Goal: Task Accomplishment & Management: Use online tool/utility

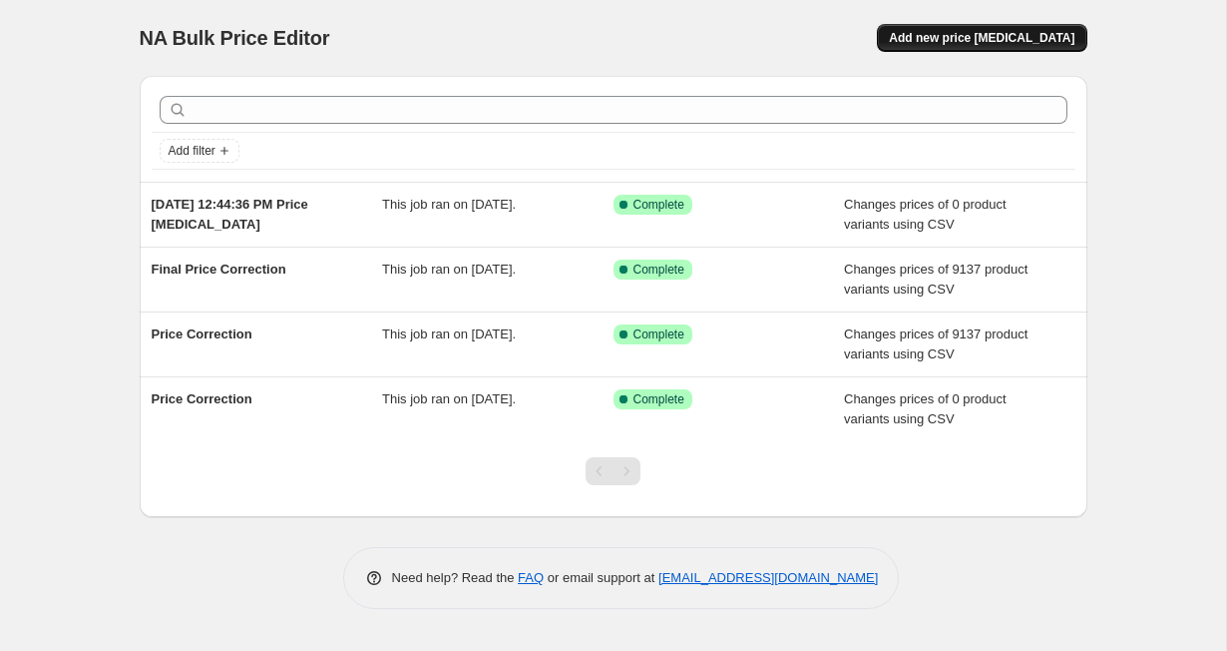
click at [918, 33] on button "Add new price [MEDICAL_DATA]" at bounding box center [982, 38] width 210 height 28
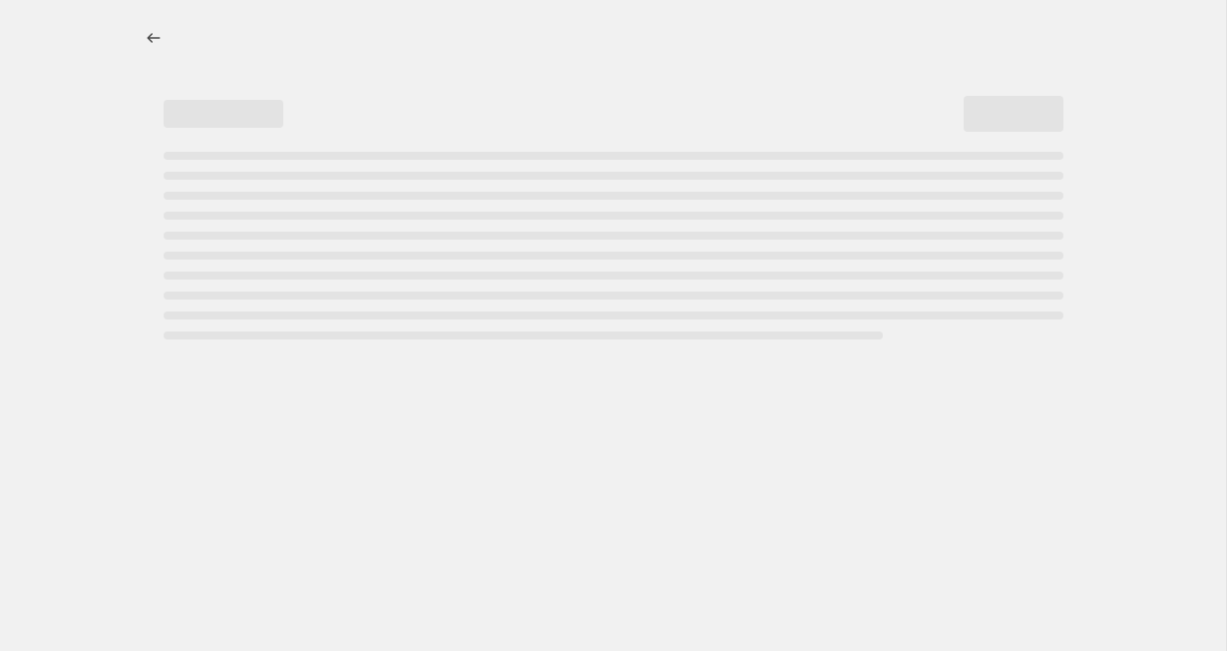
select select "percentage"
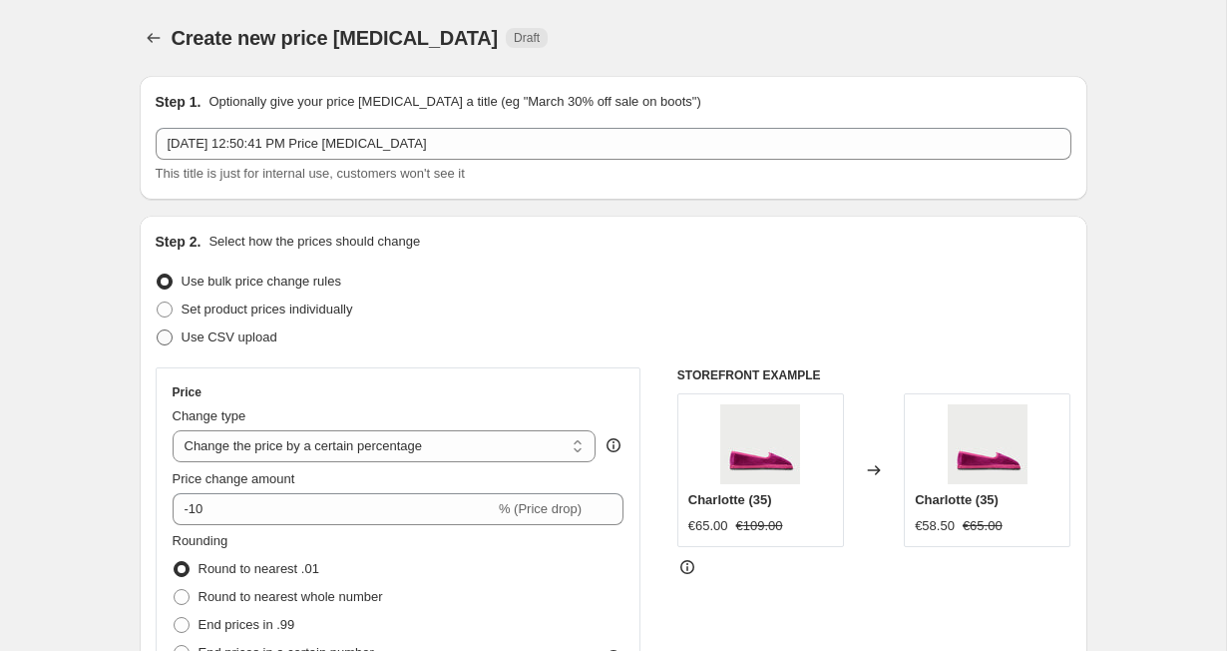
click at [220, 335] on span "Use CSV upload" at bounding box center [230, 336] width 96 height 15
click at [158, 330] on input "Use CSV upload" at bounding box center [157, 329] width 1 height 1
radio input "true"
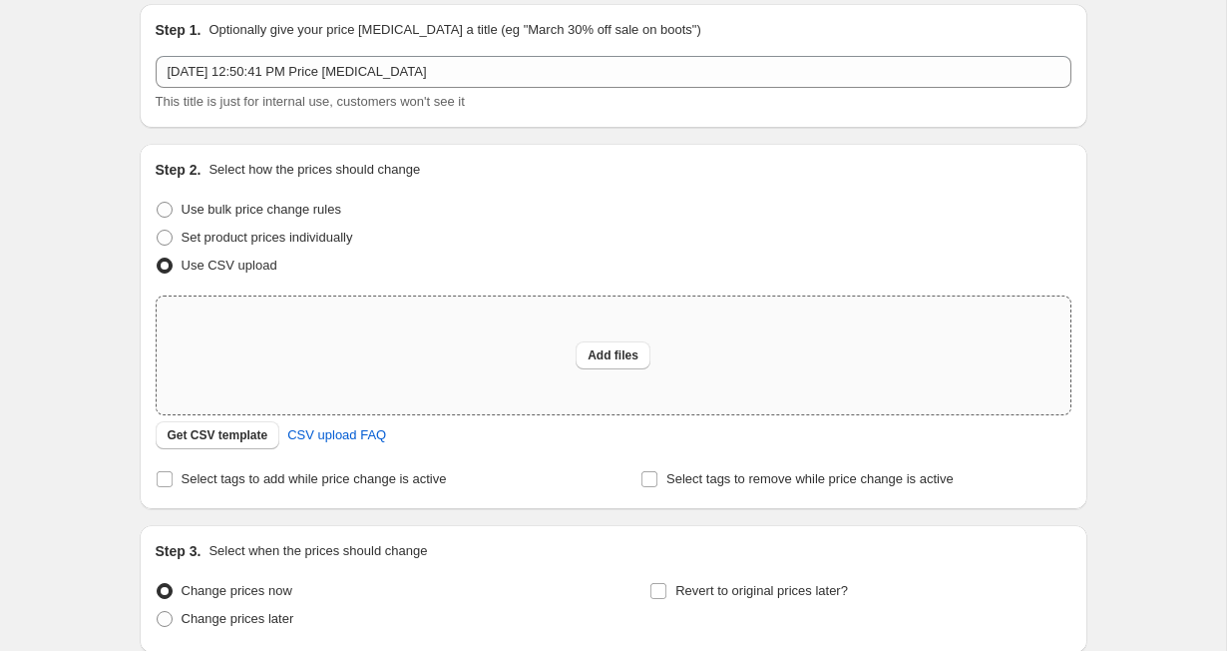
scroll to position [82, 0]
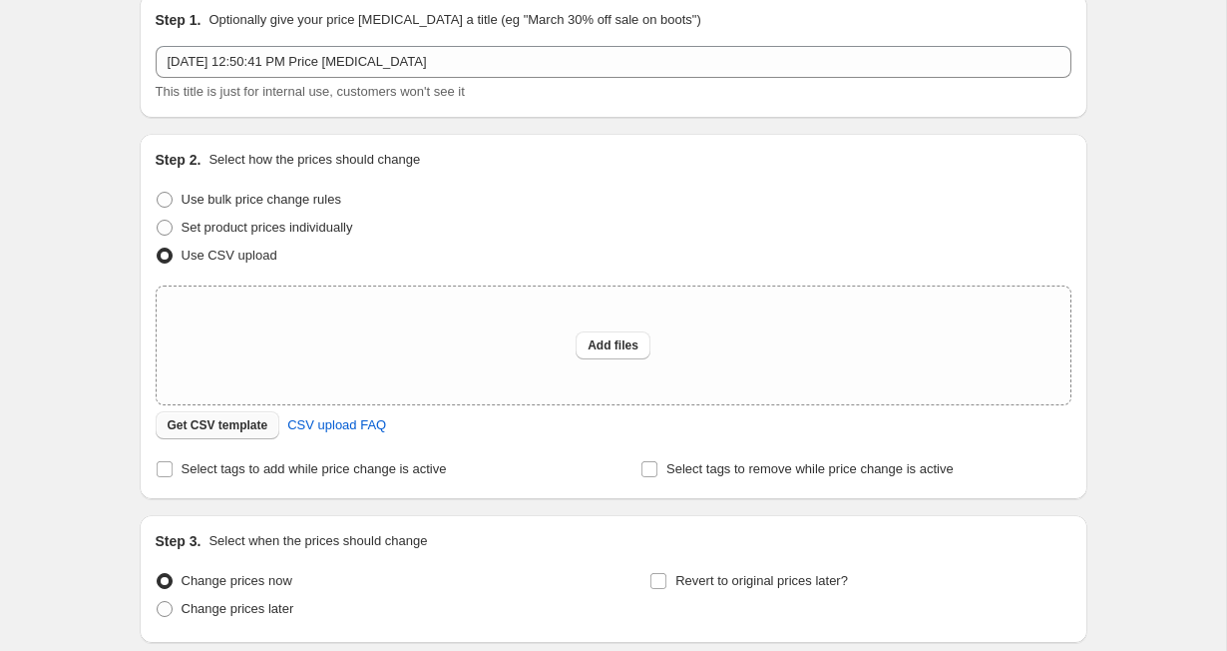
click at [224, 425] on span "Get CSV template" at bounding box center [218, 425] width 101 height 16
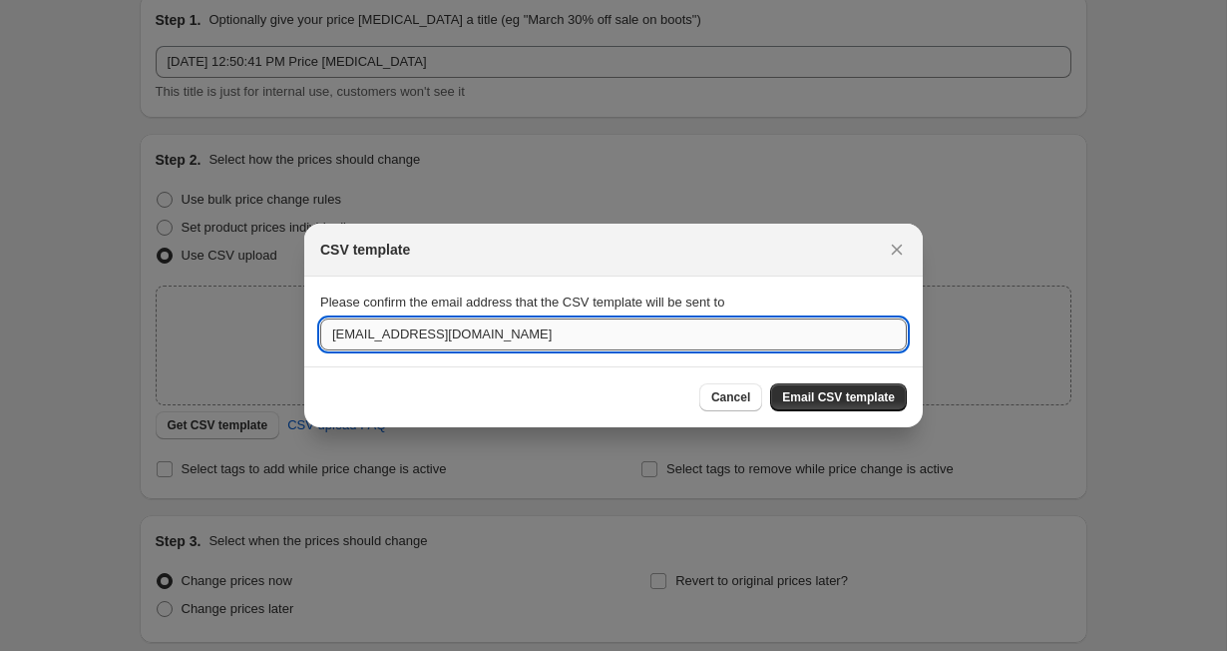
click at [360, 345] on input "[EMAIL_ADDRESS][DOMAIN_NAME]" at bounding box center [613, 334] width 587 height 32
click at [380, 335] on input "[EMAIL_ADDRESS][DOMAIN_NAME]" at bounding box center [613, 334] width 587 height 32
drag, startPoint x: 375, startPoint y: 335, endPoint x: 293, endPoint y: 335, distance: 81.8
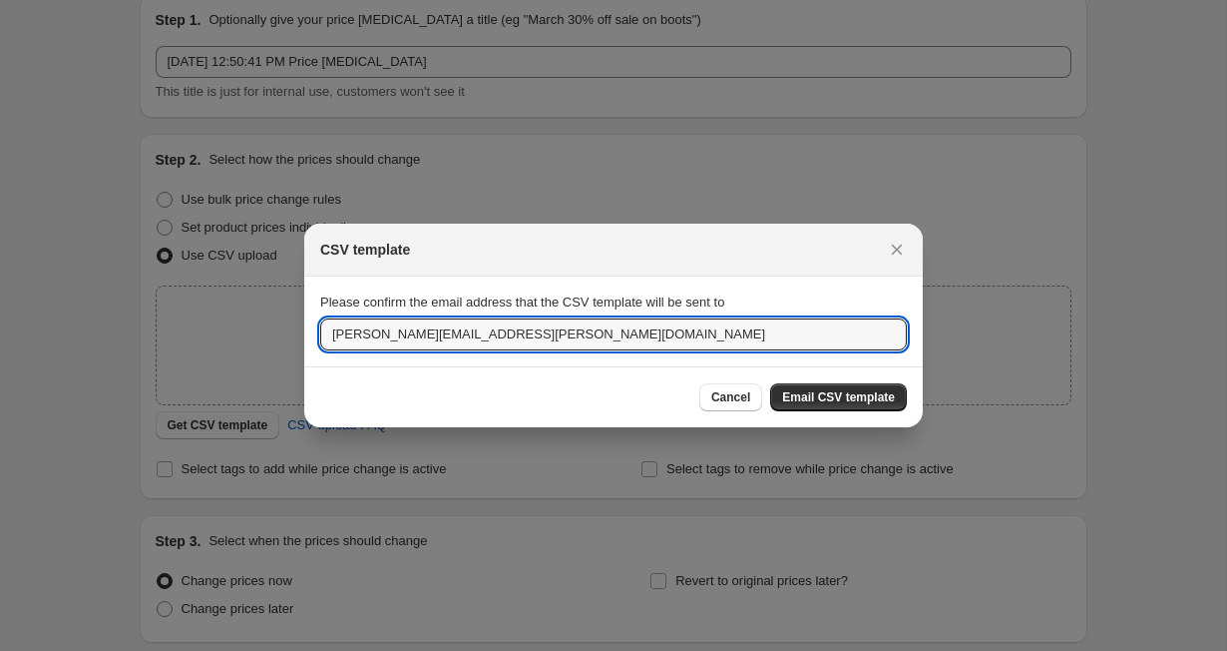
type input "[PERSON_NAME][EMAIL_ADDRESS][PERSON_NAME][DOMAIN_NAME]"
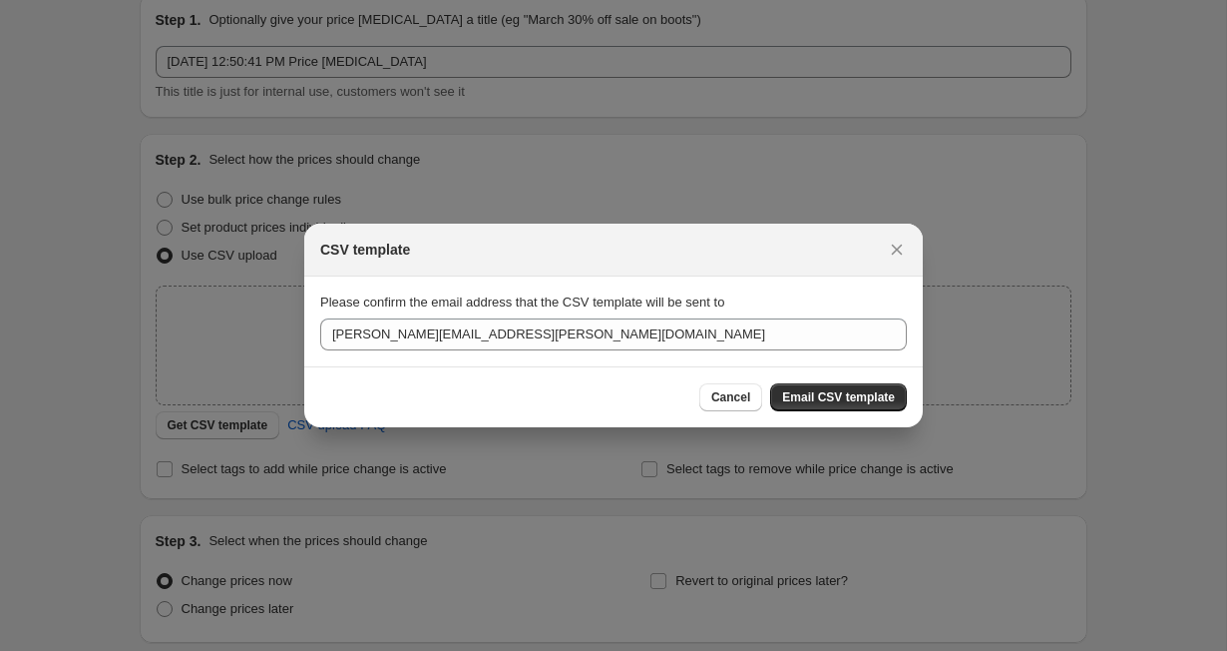
click at [516, 362] on section "Please confirm the email address that the CSV template will be sent to [PERSON_…" at bounding box center [613, 321] width 619 height 90
click at [864, 406] on button "Email CSV template" at bounding box center [838, 397] width 137 height 28
